Goal: Information Seeking & Learning: Learn about a topic

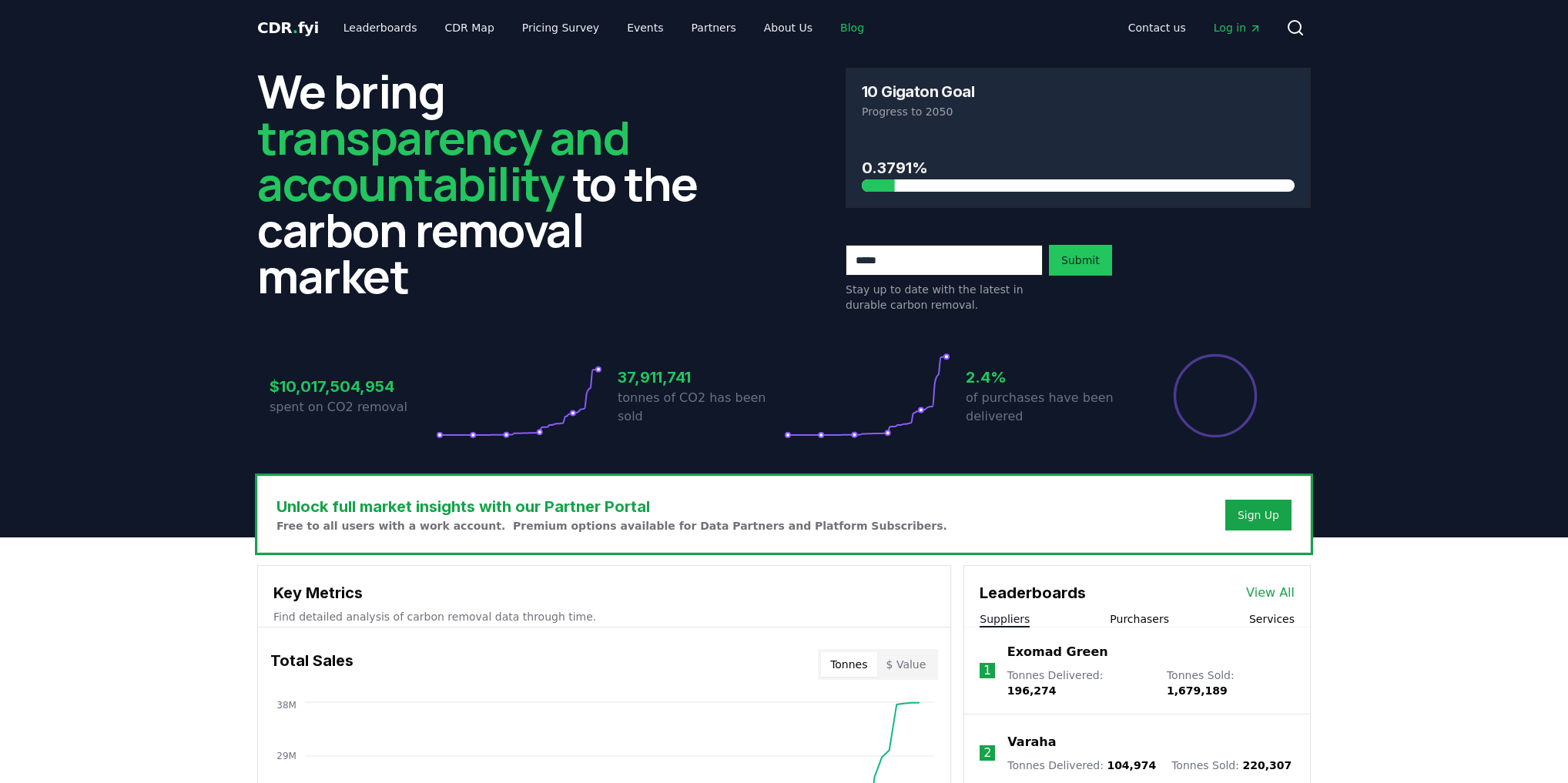
click at [828, 30] on link "Blog" at bounding box center [853, 27] width 49 height 28
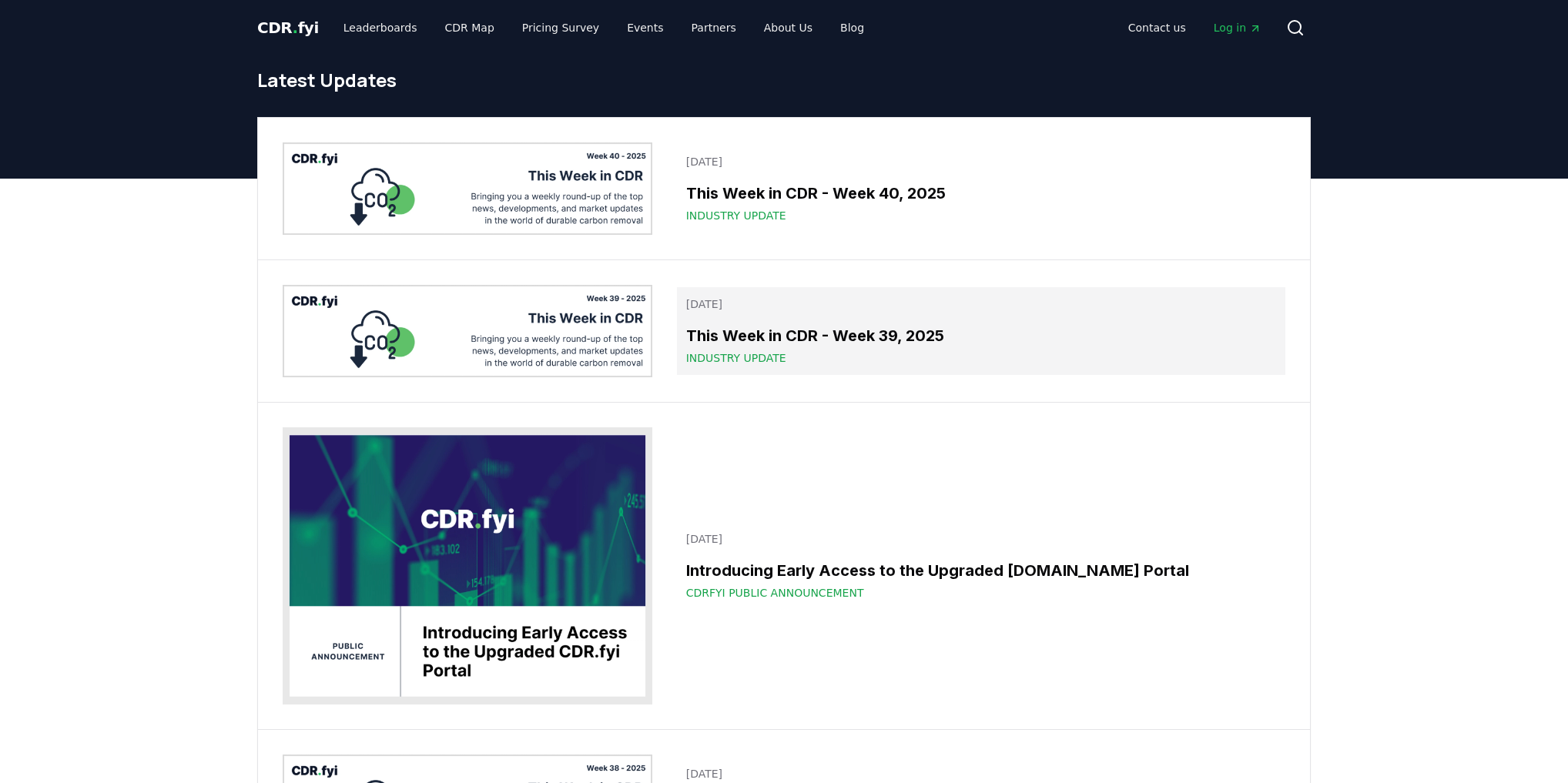
click at [791, 336] on h3 "This Week in CDR - Week 39, 2025" at bounding box center [981, 335] width 590 height 23
click at [813, 344] on h3 "This Week in CDR - Week 39, 2025" at bounding box center [981, 335] width 590 height 23
